Goal: Information Seeking & Learning: Find contact information

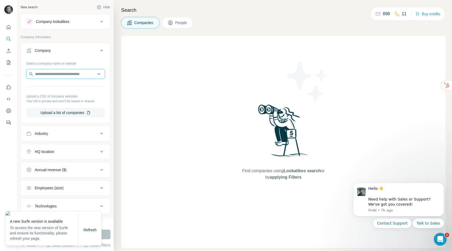
click at [60, 73] on input "text" at bounding box center [65, 74] width 79 height 10
type input "********"
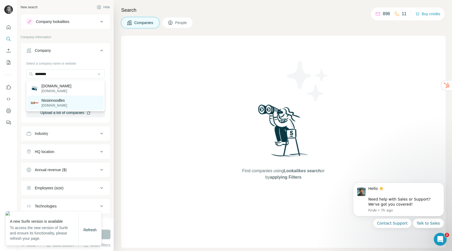
click at [59, 109] on div "Nissinnoodles [DOMAIN_NAME]" at bounding box center [66, 103] width 76 height 14
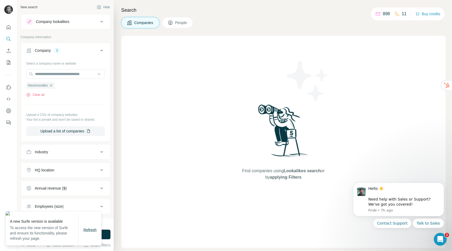
click at [95, 230] on span "Refresh" at bounding box center [89, 230] width 13 height 4
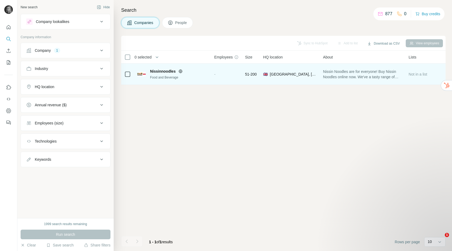
click at [230, 72] on div "-" at bounding box center [226, 74] width 24 height 15
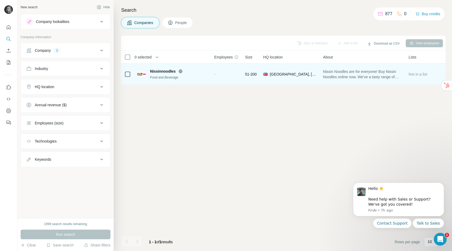
click at [228, 73] on div "-" at bounding box center [226, 74] width 24 height 15
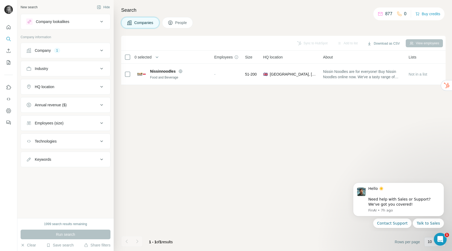
click at [92, 50] on div "Company 1" at bounding box center [62, 50] width 72 height 5
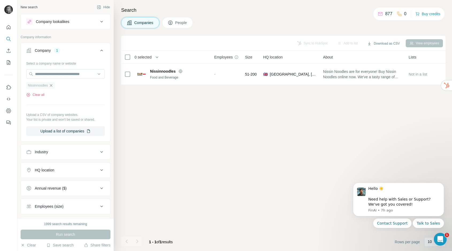
click at [52, 86] on icon "button" at bounding box center [51, 85] width 4 height 4
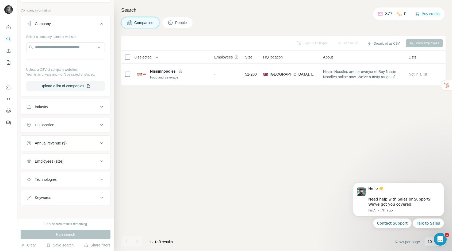
scroll to position [29, 0]
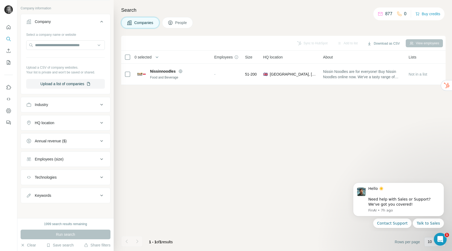
click at [65, 190] on button "Keywords" at bounding box center [65, 195] width 89 height 13
click at [60, 206] on input "text" at bounding box center [60, 209] width 68 height 10
type input "**********"
click at [133, 210] on div "Sync to HubSpot Add to list Download as CSV View employees 0 selected Companies…" at bounding box center [283, 143] width 324 height 215
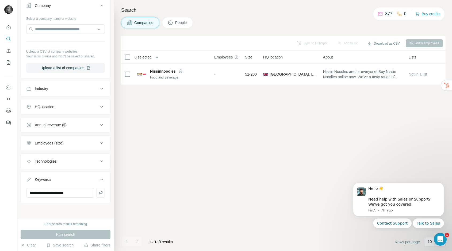
scroll to position [45, 0]
click at [101, 194] on icon "button" at bounding box center [100, 193] width 4 height 3
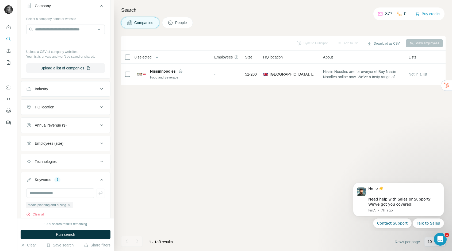
scroll to position [21, 0]
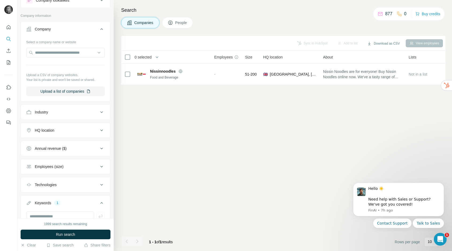
click at [48, 114] on div "Industry" at bounding box center [41, 112] width 13 height 5
click at [47, 128] on input at bounding box center [63, 126] width 66 height 6
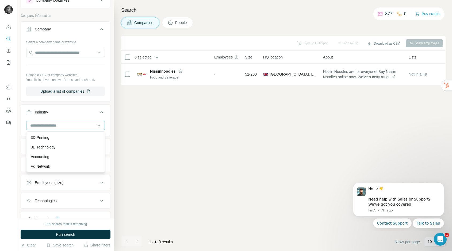
click at [58, 122] on div at bounding box center [63, 125] width 66 height 9
click at [60, 132] on div at bounding box center [65, 128] width 89 height 14
click at [59, 127] on input at bounding box center [63, 126] width 66 height 6
type input "****"
click at [52, 138] on p "Confectionery" at bounding box center [42, 137] width 23 height 5
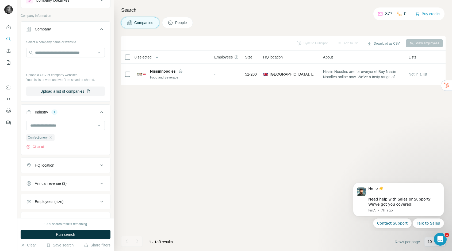
click at [75, 186] on button "Annual revenue ($)" at bounding box center [65, 183] width 89 height 13
click at [40, 214] on span "10-50M" at bounding box center [40, 215] width 15 height 5
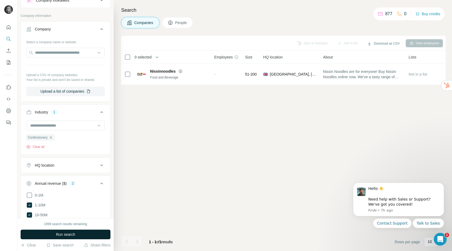
click at [71, 235] on span "Run search" at bounding box center [65, 234] width 19 height 5
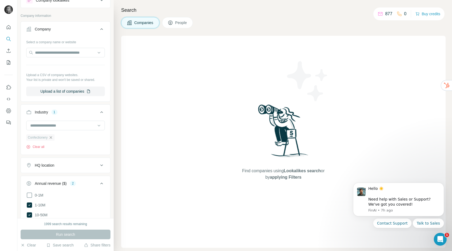
click at [53, 136] on icon "button" at bounding box center [51, 138] width 4 height 4
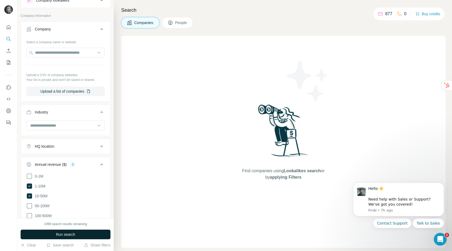
click at [67, 232] on span "Run search" at bounding box center [65, 234] width 19 height 5
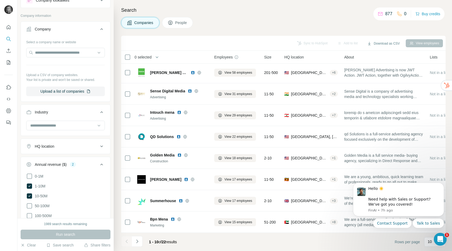
scroll to position [59, 0]
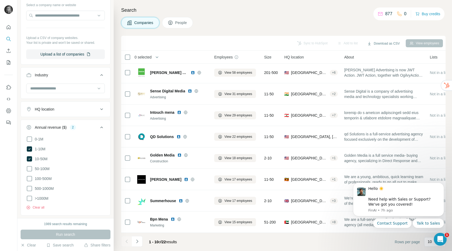
click at [84, 108] on div "HQ location" at bounding box center [62, 109] width 72 height 5
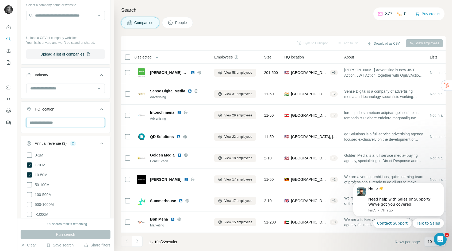
click at [69, 125] on input "text" at bounding box center [65, 123] width 79 height 10
type input "********"
click at [68, 140] on div "🇺🇸 United States" at bounding box center [67, 138] width 65 height 6
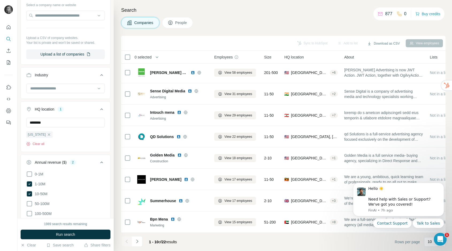
click at [75, 235] on span "Run search" at bounding box center [65, 234] width 19 height 5
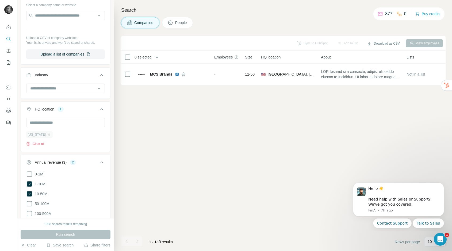
click at [47, 136] on icon "button" at bounding box center [49, 135] width 4 height 4
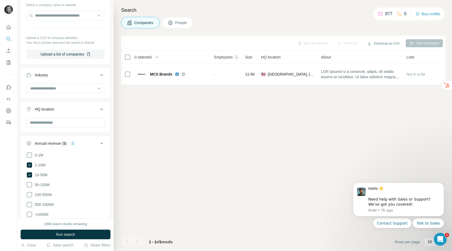
click at [58, 115] on button "HQ location" at bounding box center [65, 110] width 89 height 15
click at [56, 112] on button "HQ location" at bounding box center [65, 109] width 89 height 13
click at [49, 122] on input "text" at bounding box center [65, 123] width 79 height 10
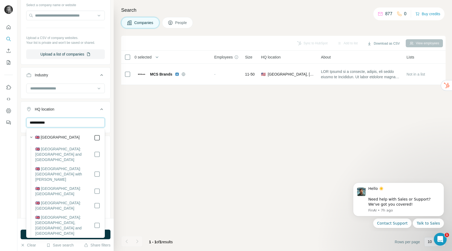
type input "**********"
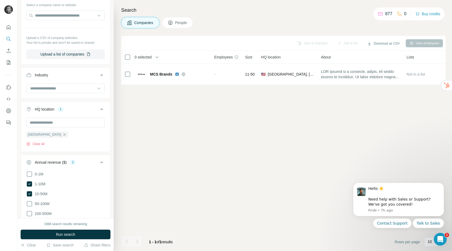
click at [163, 148] on div "Sync to HubSpot Add to list Download as CSV View employees 0 selected Companies…" at bounding box center [283, 143] width 324 height 215
click at [95, 234] on button "Run search" at bounding box center [66, 235] width 90 height 10
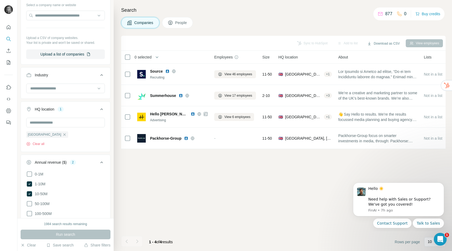
scroll to position [195, 0]
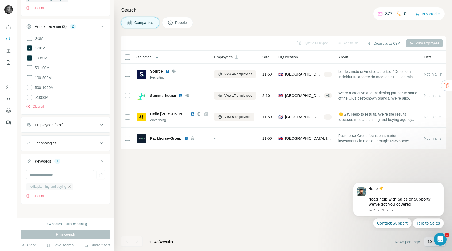
click at [71, 186] on icon "button" at bounding box center [69, 187] width 4 height 4
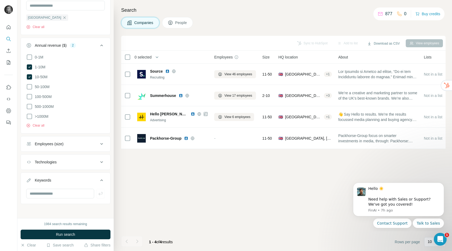
click at [69, 233] on span "Run search" at bounding box center [65, 234] width 19 height 5
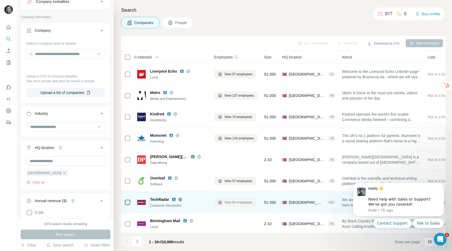
scroll to position [44, 0]
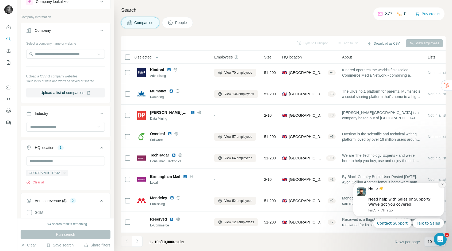
click at [440, 185] on button "Dismiss notification" at bounding box center [442, 184] width 7 height 7
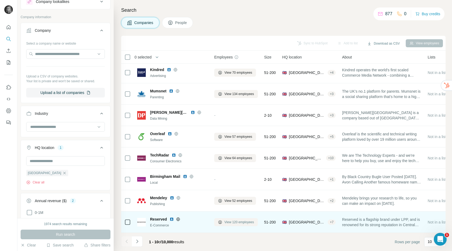
click at [233, 220] on button "View 120 employees" at bounding box center [236, 222] width 44 height 8
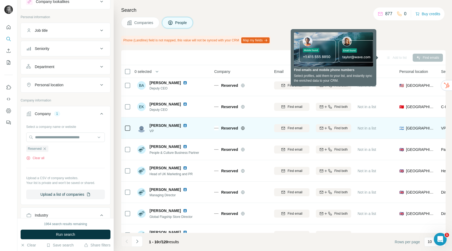
scroll to position [46, 0]
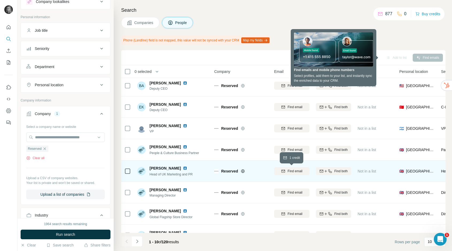
click at [292, 174] on button "Find email" at bounding box center [291, 171] width 35 height 8
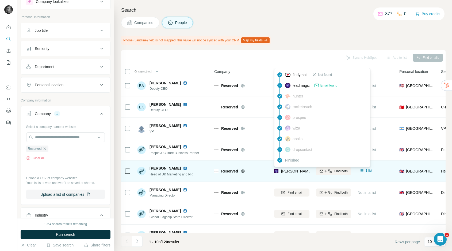
click at [295, 172] on span "nadia.akhtar@lpp.com" at bounding box center [328, 171] width 94 height 4
click at [295, 170] on span "nadia.akhtar@lpp.com" at bounding box center [328, 171] width 94 height 4
copy tr "nadia.akhtar@lpp.com"
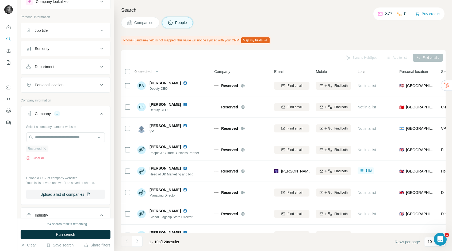
click at [43, 148] on div "Reserved" at bounding box center [37, 149] width 22 height 6
click at [45, 149] on icon "button" at bounding box center [45, 149] width 4 height 4
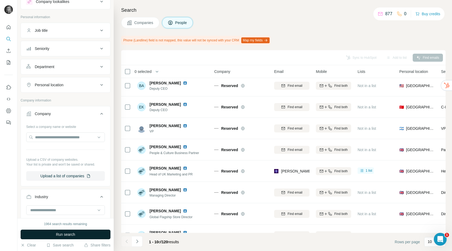
click at [64, 235] on span "Run search" at bounding box center [65, 234] width 19 height 5
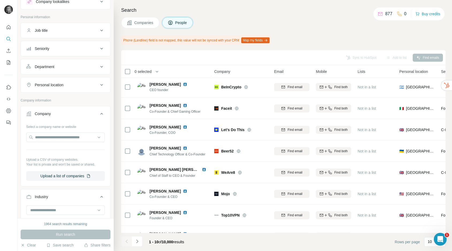
scroll to position [46, 0]
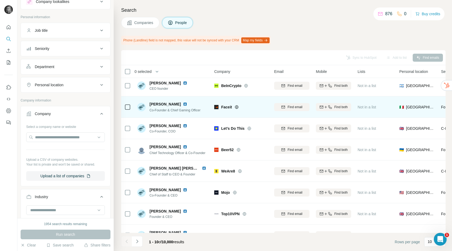
drag, startPoint x: 293, startPoint y: 105, endPoint x: 303, endPoint y: 101, distance: 10.5
click at [303, 101] on div "Find email" at bounding box center [291, 107] width 35 height 15
click at [292, 107] on span "Find email" at bounding box center [294, 107] width 15 height 5
click at [292, 105] on div "Finding email" at bounding box center [291, 107] width 35 height 15
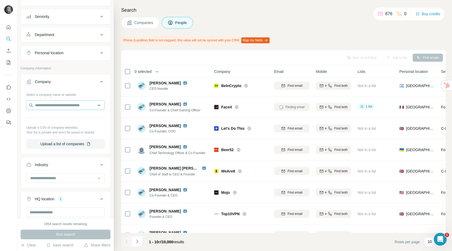
scroll to position [52, 0]
click at [52, 176] on input at bounding box center [63, 178] width 66 height 6
